Goal: Transaction & Acquisition: Book appointment/travel/reservation

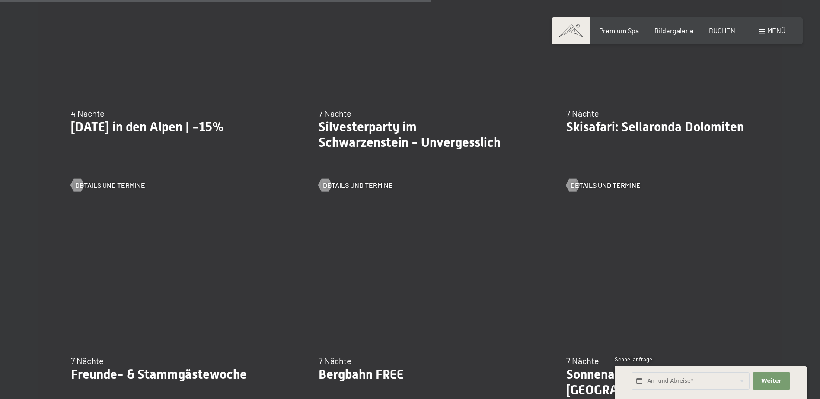
scroll to position [1037, 0]
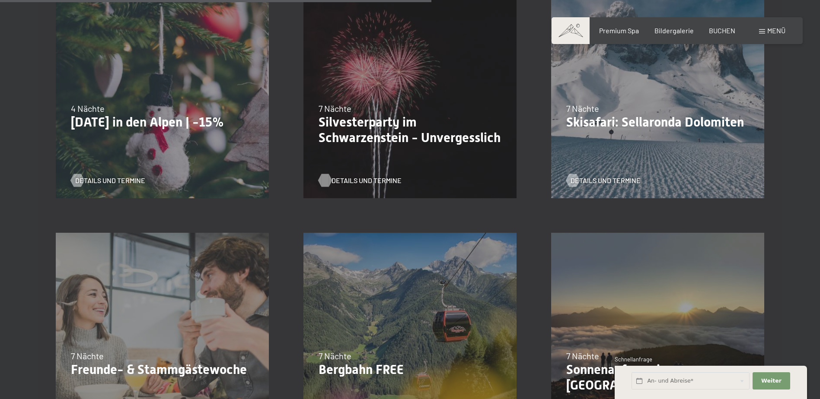
click at [371, 176] on span "Details und Termine" at bounding box center [366, 181] width 70 height 10
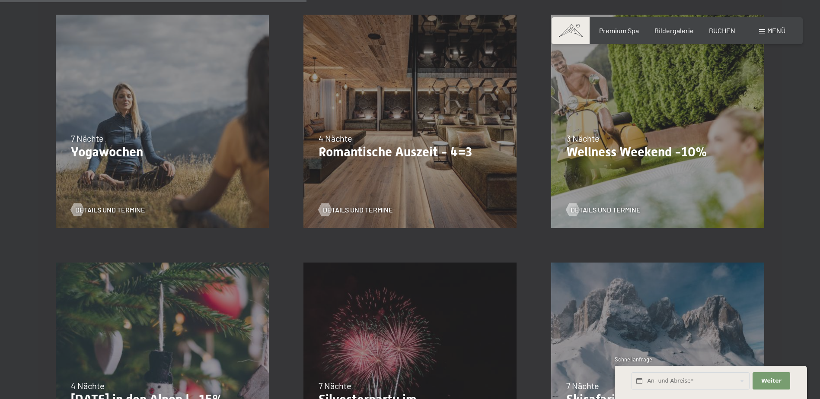
scroll to position [735, 0]
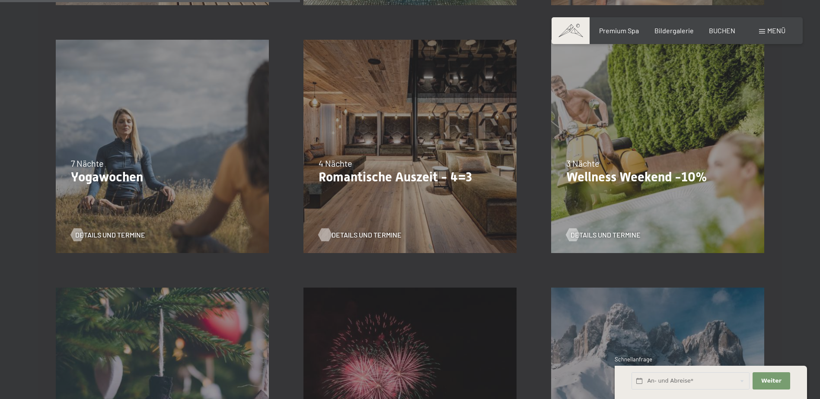
click at [368, 234] on span "Details und Termine" at bounding box center [366, 235] width 70 height 10
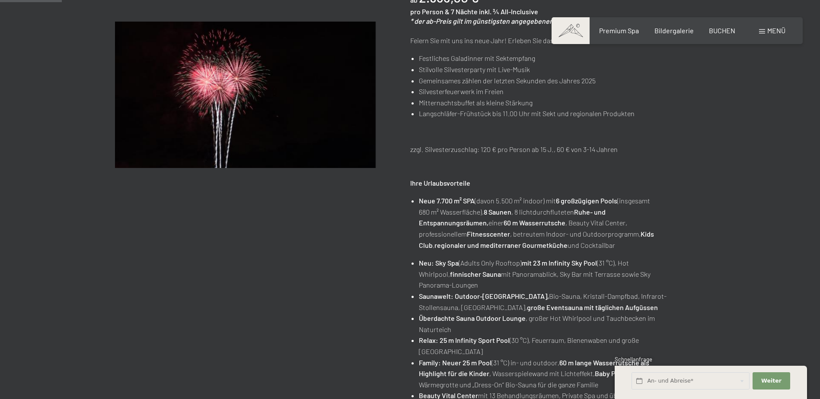
scroll to position [86, 0]
